Goal: Task Accomplishment & Management: Complete application form

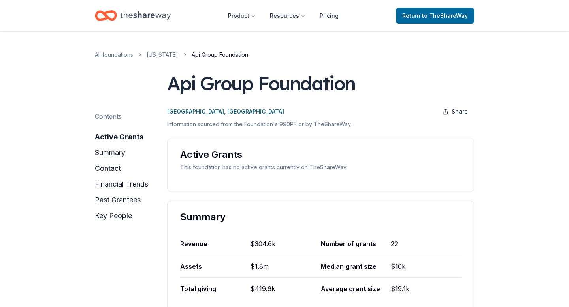
scroll to position [3, 0]
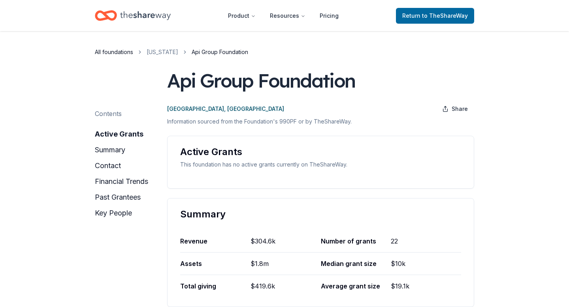
click at [126, 50] on link "All foundations" at bounding box center [114, 51] width 38 height 9
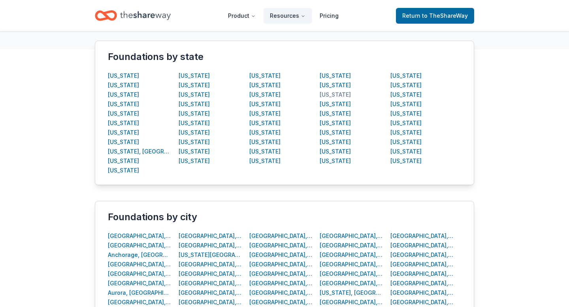
scroll to position [97, 0]
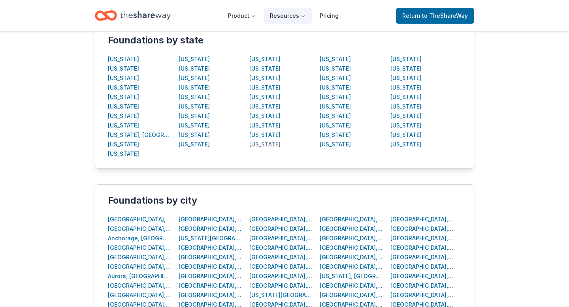
click at [264, 146] on div "New Jersey" at bounding box center [264, 144] width 31 height 9
click at [264, 143] on div "New Jersey" at bounding box center [264, 144] width 31 height 9
click at [271, 145] on div "New Jersey" at bounding box center [264, 144] width 31 height 9
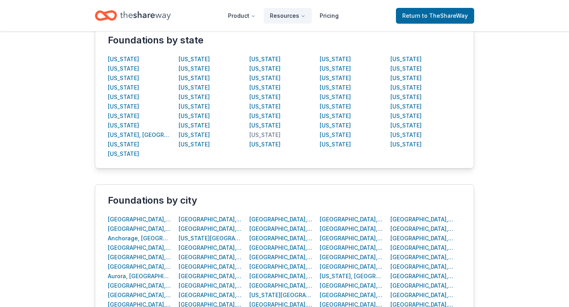
click at [251, 130] on div "New Hampshire" at bounding box center [264, 134] width 31 height 9
click at [259, 127] on div "Nevada" at bounding box center [264, 125] width 31 height 9
click at [259, 83] on div "Mississippi" at bounding box center [264, 87] width 31 height 9
click at [257, 253] on div "Irvine, CA" at bounding box center [281, 257] width 64 height 9
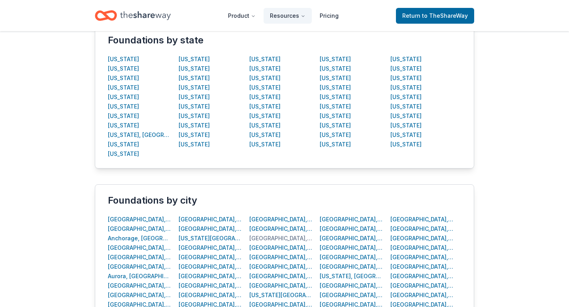
click at [261, 241] on div "Houston, TX" at bounding box center [281, 238] width 64 height 9
click at [263, 252] on div "Indianapolis, IN" at bounding box center [281, 247] width 64 height 9
click at [263, 239] on div "Houston, TX" at bounding box center [281, 238] width 64 height 9
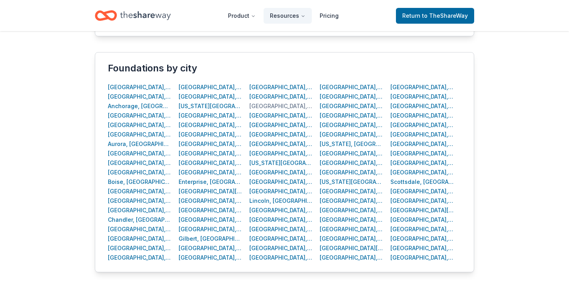
scroll to position [230, 0]
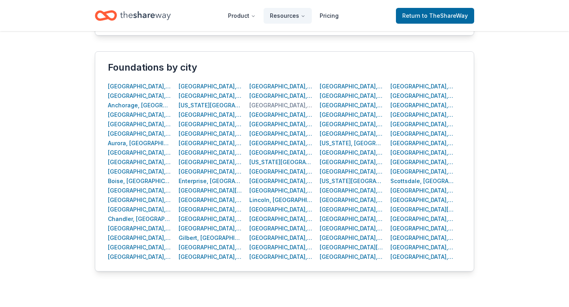
click at [263, 239] on div "Lubbock, TX" at bounding box center [281, 238] width 64 height 9
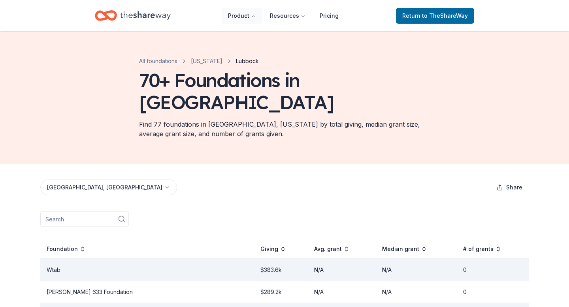
click at [246, 20] on button "Product" at bounding box center [242, 16] width 40 height 16
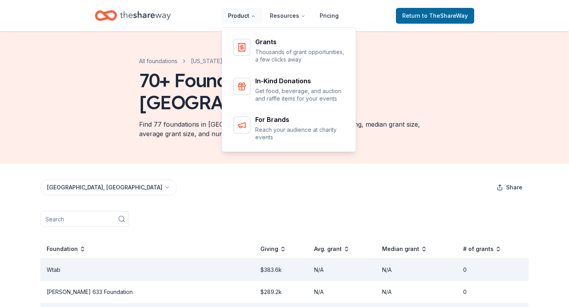
click at [254, 20] on button "Product" at bounding box center [242, 16] width 40 height 16
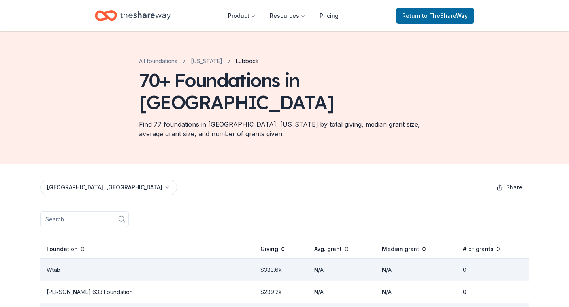
click at [145, 21] on icon "Home" at bounding box center [145, 16] width 51 height 16
click at [140, 13] on icon "Home" at bounding box center [145, 16] width 51 height 16
click at [120, 16] on icon "Home" at bounding box center [145, 16] width 51 height 16
click at [427, 17] on span "to TheShareWay" at bounding box center [445, 15] width 46 height 7
click at [426, 15] on span "to TheShareWay" at bounding box center [445, 15] width 46 height 7
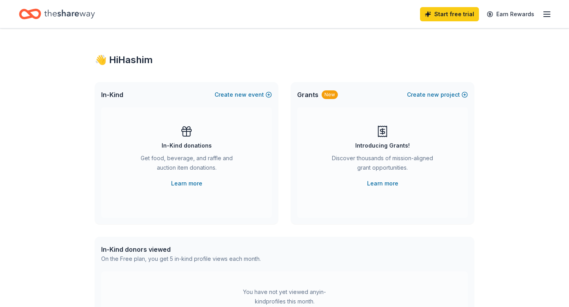
click at [362, 48] on div "👋 Hi Hashim In-Kind Create new event In-Kind donations Get food, beverage, and …" at bounding box center [284, 259] width 405 height 462
click at [450, 93] on button "Create new project" at bounding box center [437, 94] width 61 height 9
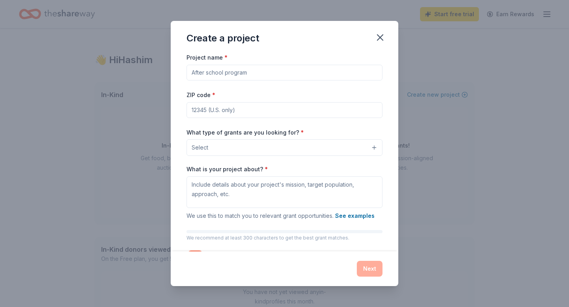
scroll to position [31, 0]
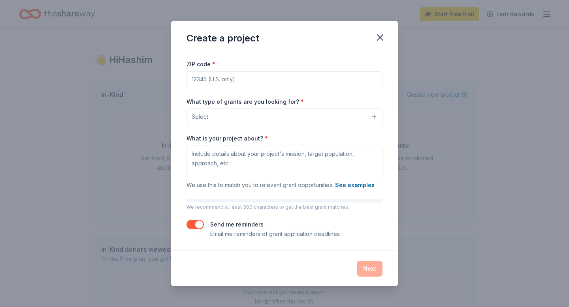
click at [193, 222] on button "button" at bounding box center [194, 224] width 17 height 9
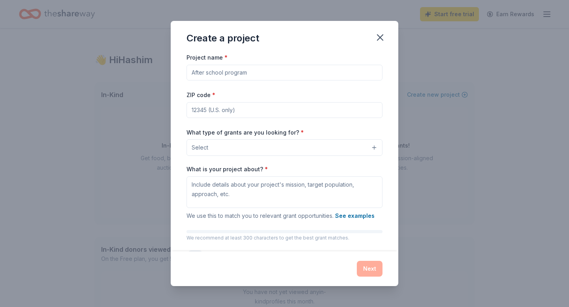
click at [236, 72] on input "Project name *" at bounding box center [284, 73] width 196 height 16
type input "m"
type input "fundraising"
click at [236, 116] on input "ZIP code *" at bounding box center [284, 110] width 196 height 16
paste input "RFPs"
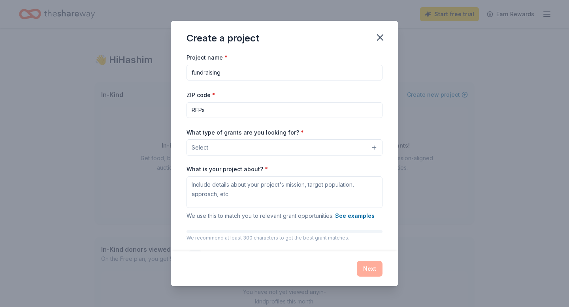
click at [249, 111] on input "RFPs" at bounding box center [284, 110] width 196 height 16
type input "20180"
click at [245, 147] on button "Select" at bounding box center [284, 147] width 196 height 17
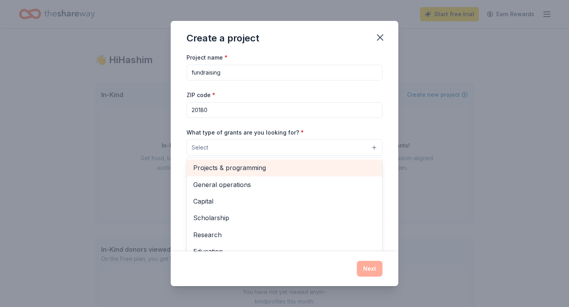
click at [246, 173] on div "Projects & programming" at bounding box center [284, 168] width 195 height 17
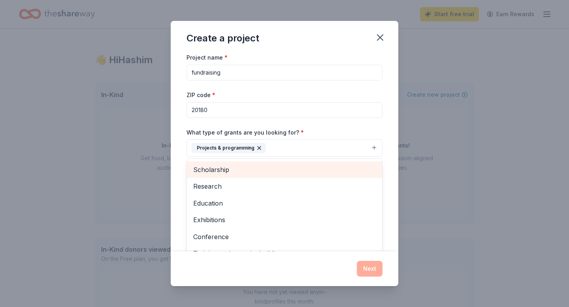
scroll to position [39, 0]
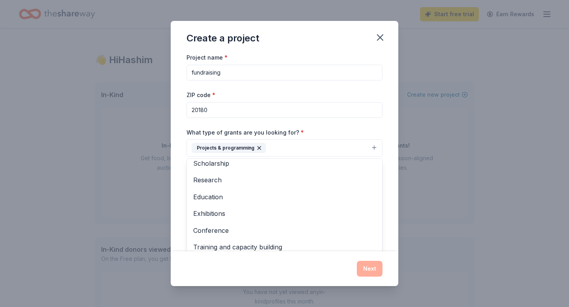
click at [317, 125] on div "Project name * fundraising ZIP code * 20180 What type of grants are you looking…" at bounding box center [284, 162] width 196 height 218
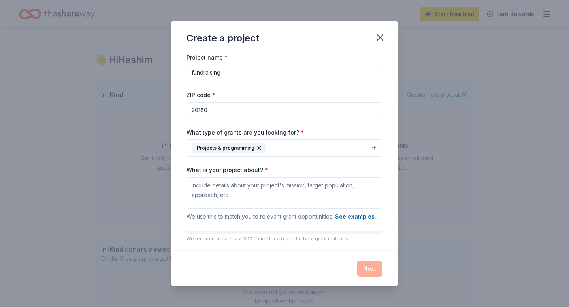
scroll to position [32, 0]
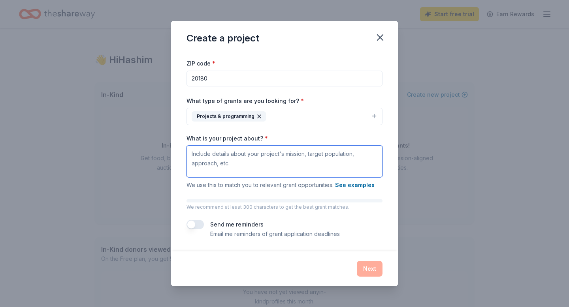
click at [275, 165] on textarea "What is your project about? *" at bounding box center [284, 162] width 196 height 32
type textarea "Building more homes for homeless and poor community"
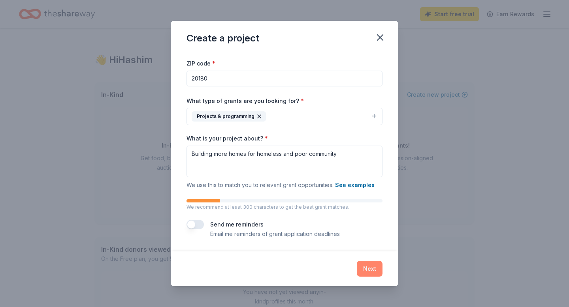
click at [367, 270] on button "Next" at bounding box center [370, 269] width 26 height 16
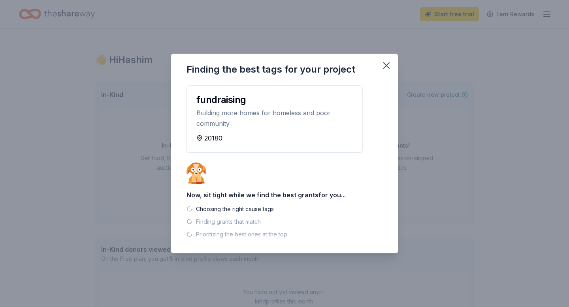
scroll to position [0, 0]
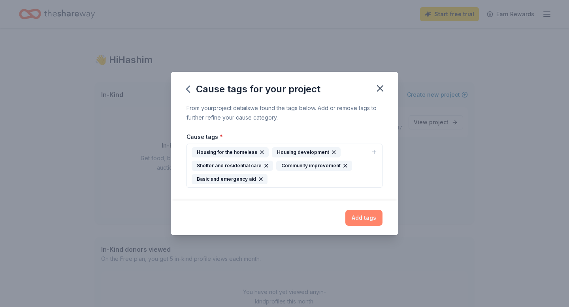
click at [378, 224] on button "Add tags" at bounding box center [363, 218] width 37 height 16
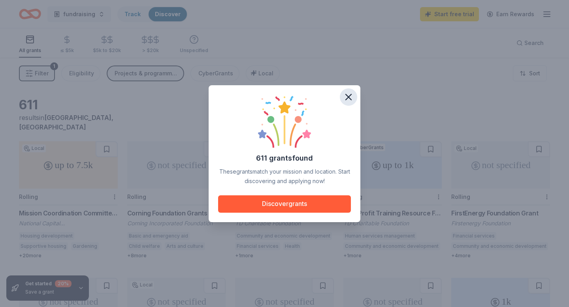
click at [347, 93] on icon "button" at bounding box center [348, 97] width 11 height 11
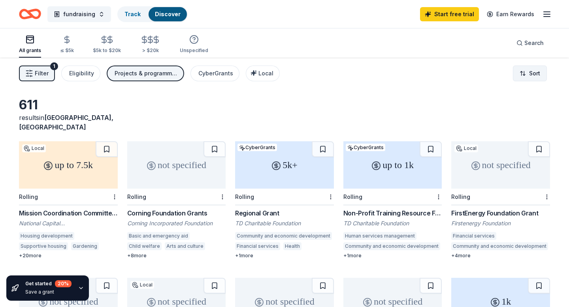
click at [530, 75] on html "fundraising Track Discover Start free trial Earn Rewards All grants ≤ $5k $5k t…" at bounding box center [284, 153] width 569 height 307
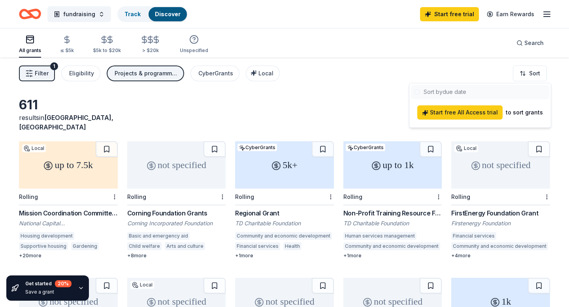
click at [324, 98] on html "fundraising Track Discover Start free trial Earn Rewards All grants ≤ $5k $5k t…" at bounding box center [284, 153] width 569 height 307
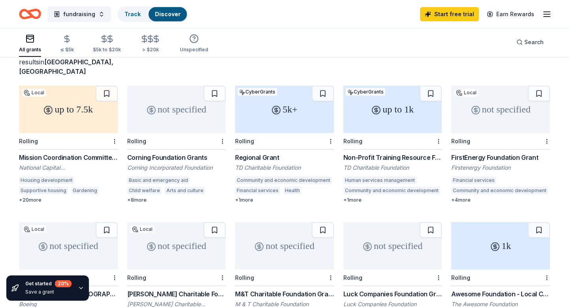
scroll to position [56, 0]
click at [88, 100] on div "up to 7.5k" at bounding box center [68, 108] width 99 height 47
click at [304, 106] on div "5k+" at bounding box center [284, 108] width 99 height 47
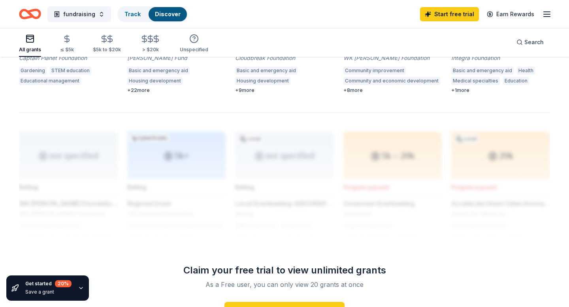
scroll to position [605, 0]
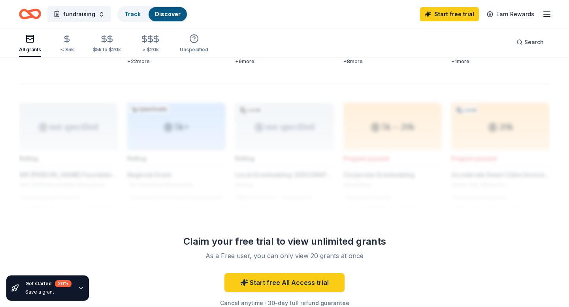
click at [288, 137] on div at bounding box center [284, 147] width 531 height 126
drag, startPoint x: 288, startPoint y: 137, endPoint x: 288, endPoint y: 99, distance: 37.9
click at [288, 97] on div at bounding box center [284, 147] width 531 height 126
drag, startPoint x: 288, startPoint y: 99, endPoint x: 266, endPoint y: 103, distance: 22.5
click at [266, 103] on div at bounding box center [284, 147] width 531 height 126
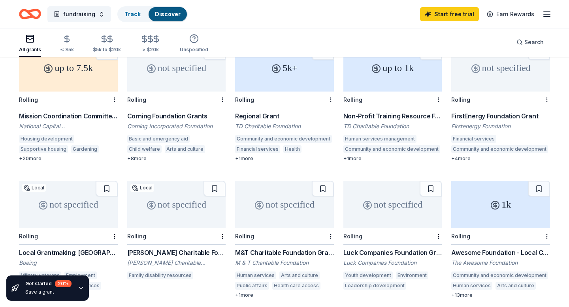
scroll to position [0, 0]
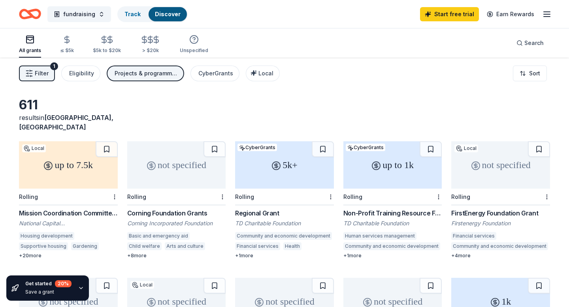
click at [60, 66] on div "Filter 1 Eligibility Projects & programming CyberGrants Local" at bounding box center [149, 74] width 261 height 16
click at [80, 68] on button "Eligibility" at bounding box center [80, 74] width 39 height 16
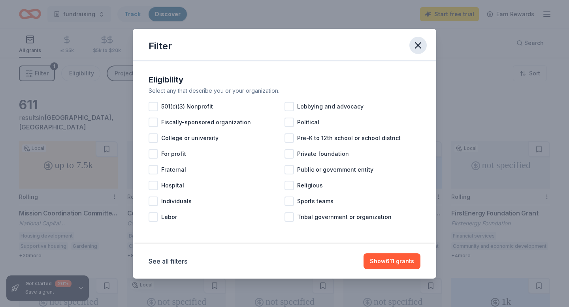
click at [424, 49] on button "button" at bounding box center [417, 45] width 17 height 17
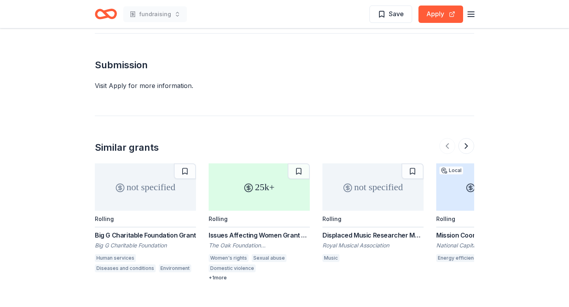
scroll to position [906, 0]
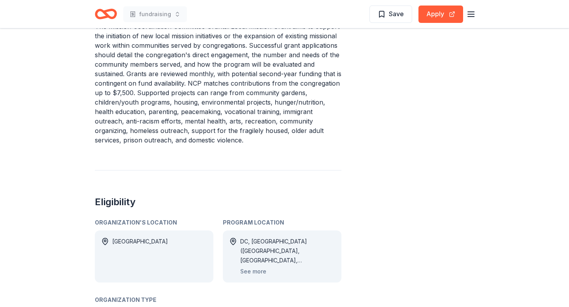
scroll to position [0, 0]
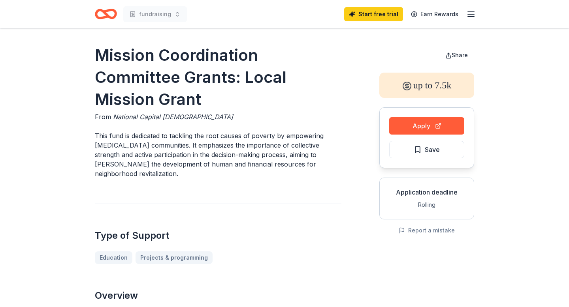
click at [464, 22] on div "Start free trial Earn Rewards" at bounding box center [410, 14] width 132 height 19
click at [467, 17] on icon "button" at bounding box center [470, 13] width 9 height 9
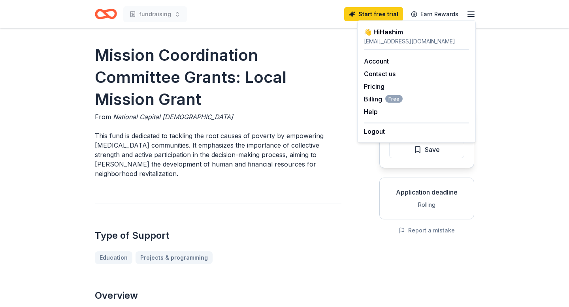
click at [469, 17] on line "button" at bounding box center [471, 17] width 6 height 0
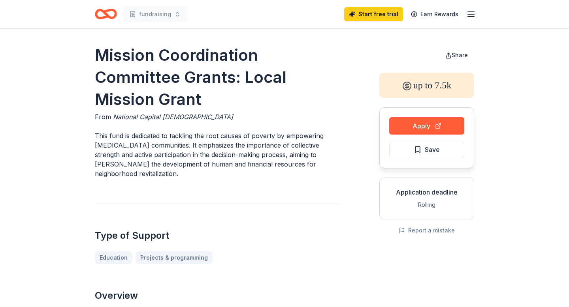
click at [425, 88] on div "up to 7.5k" at bounding box center [426, 85] width 95 height 25
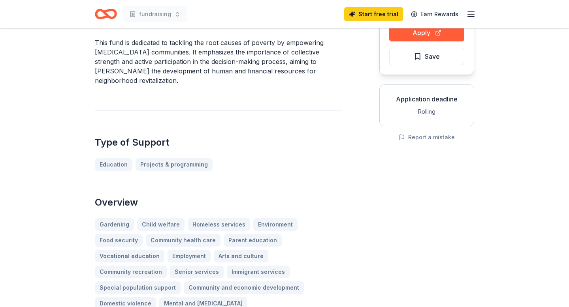
scroll to position [94, 0]
click at [155, 158] on link "Projects & programming" at bounding box center [177, 164] width 83 height 13
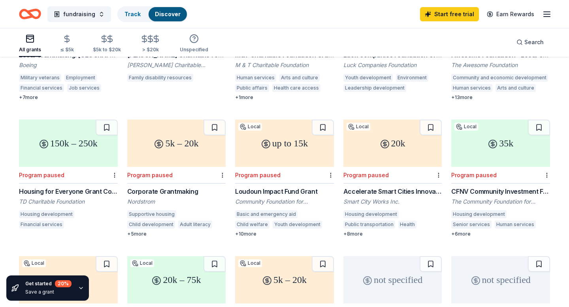
scroll to position [297, 0]
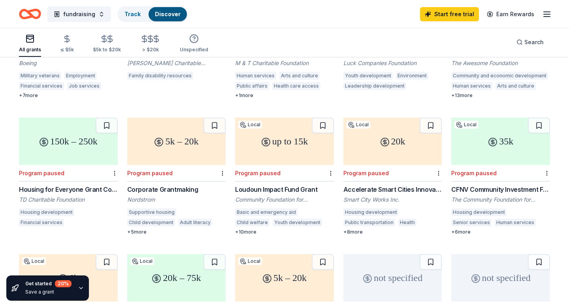
click at [77, 142] on div "150k – 250k" at bounding box center [68, 141] width 99 height 47
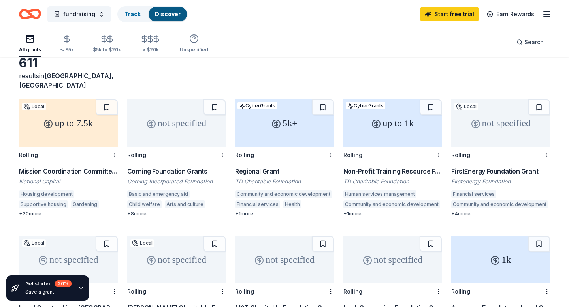
scroll to position [0, 0]
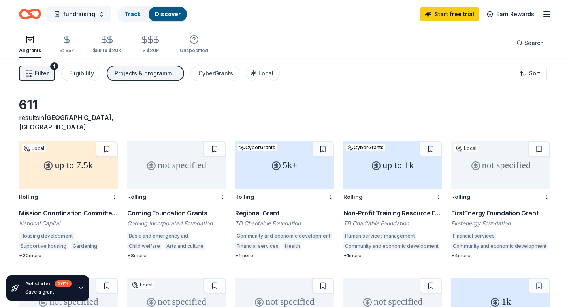
click at [99, 19] on button "fundraising" at bounding box center [79, 14] width 64 height 16
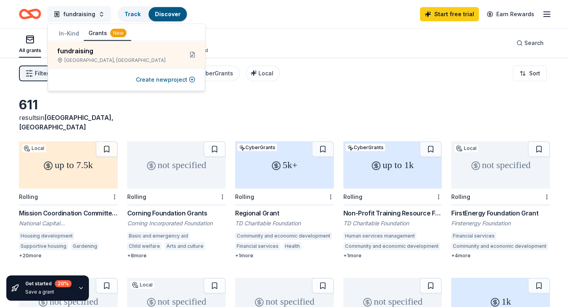
click at [100, 15] on button "fundraising" at bounding box center [79, 14] width 64 height 16
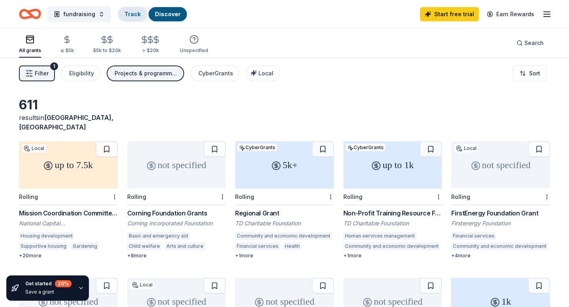
click at [141, 15] on div "Track" at bounding box center [132, 14] width 29 height 14
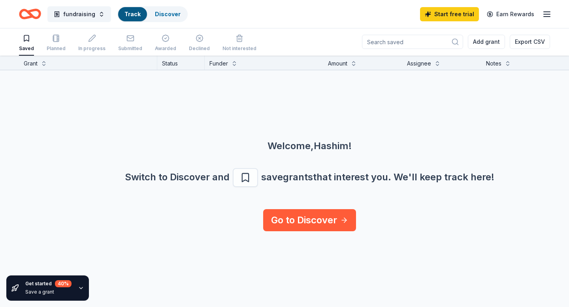
click at [279, 45] on div "Saved Planned In progress Submitted Awarded Declined Not interested Add grant E…" at bounding box center [284, 42] width 531 height 28
click at [284, 42] on div "Saved Planned In progress Submitted Awarded Declined Not interested Add grant E…" at bounding box center [284, 42] width 531 height 28
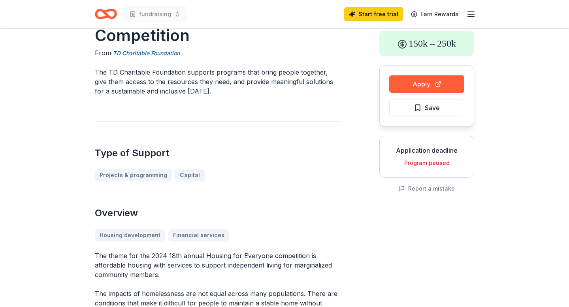
scroll to position [41, 0]
click at [407, 92] on button "Apply" at bounding box center [426, 84] width 75 height 17
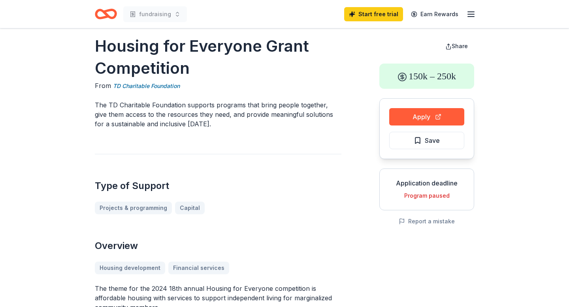
scroll to position [0, 0]
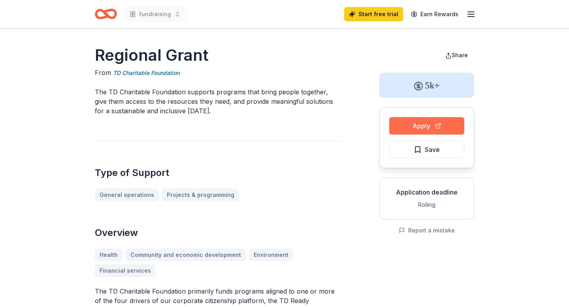
click at [412, 127] on button "Apply" at bounding box center [426, 125] width 75 height 17
